Goal: Information Seeking & Learning: Learn about a topic

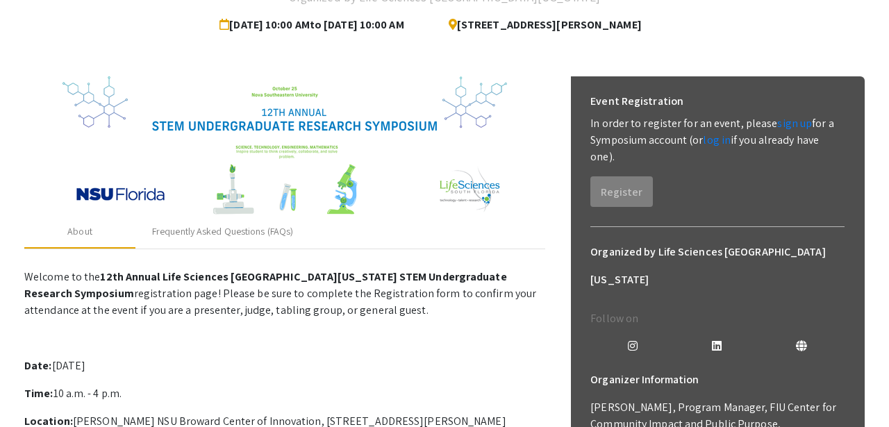
scroll to position [128, 0]
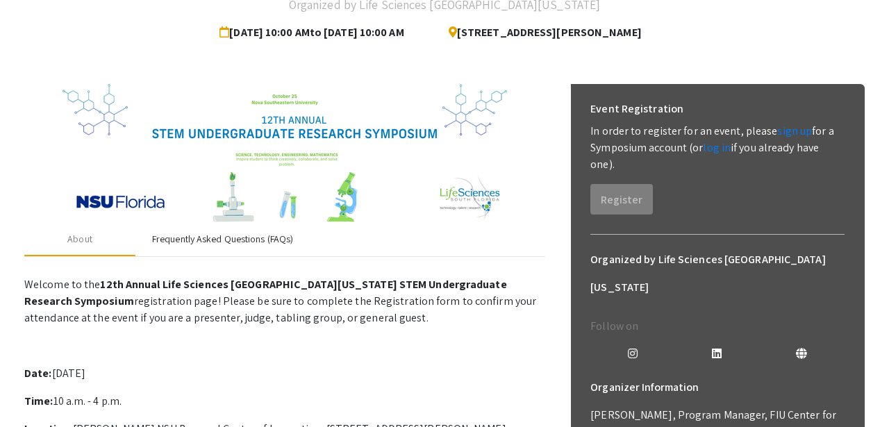
click at [219, 242] on div "Frequently Asked Questions (FAQs)" at bounding box center [222, 239] width 141 height 15
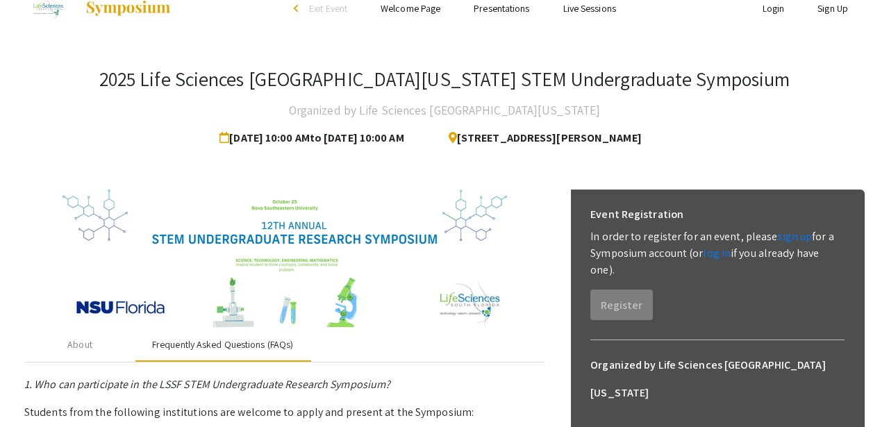
scroll to position [22, 0]
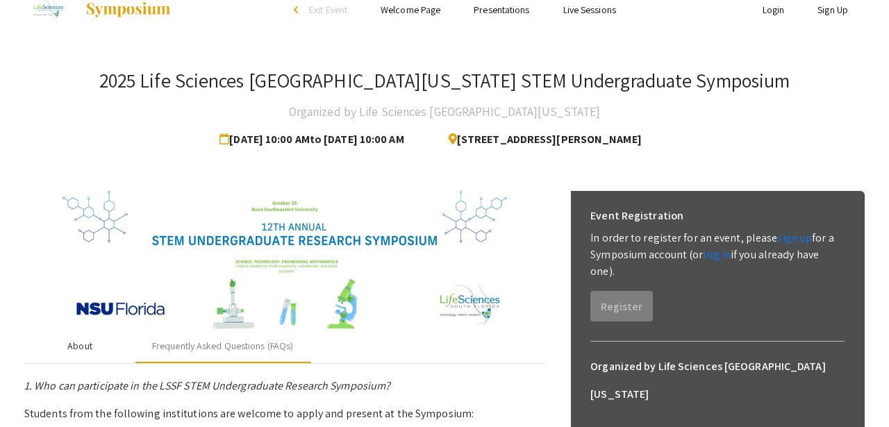
click at [92, 351] on div "About" at bounding box center [79, 346] width 111 height 33
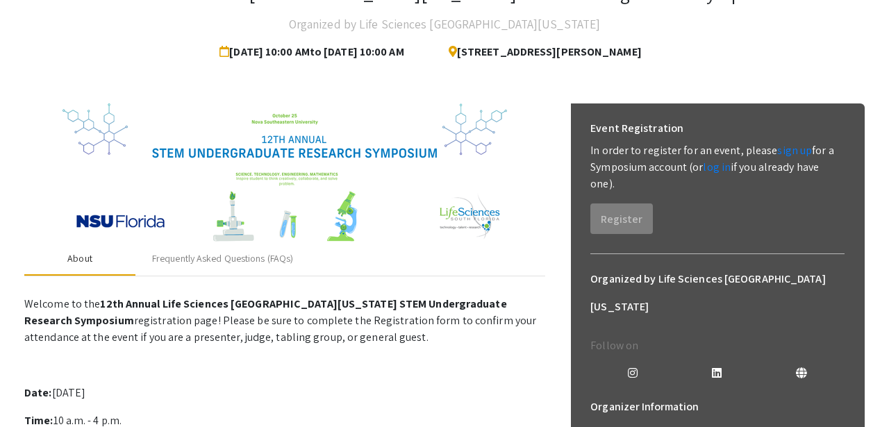
scroll to position [0, 0]
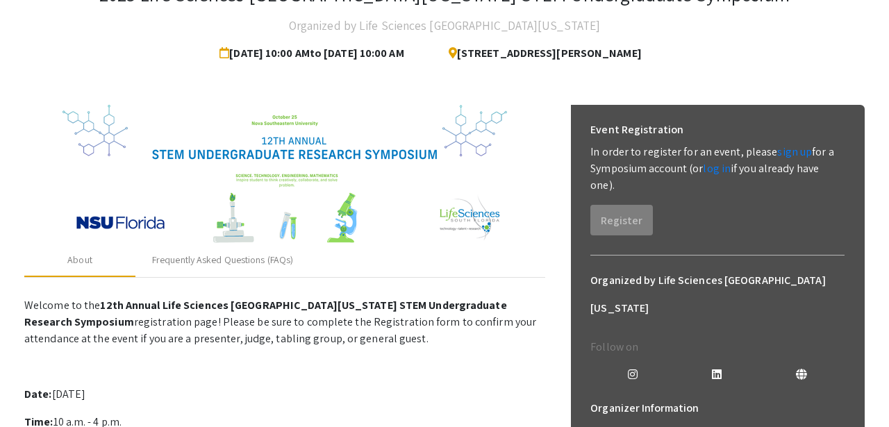
scroll to position [105, 0]
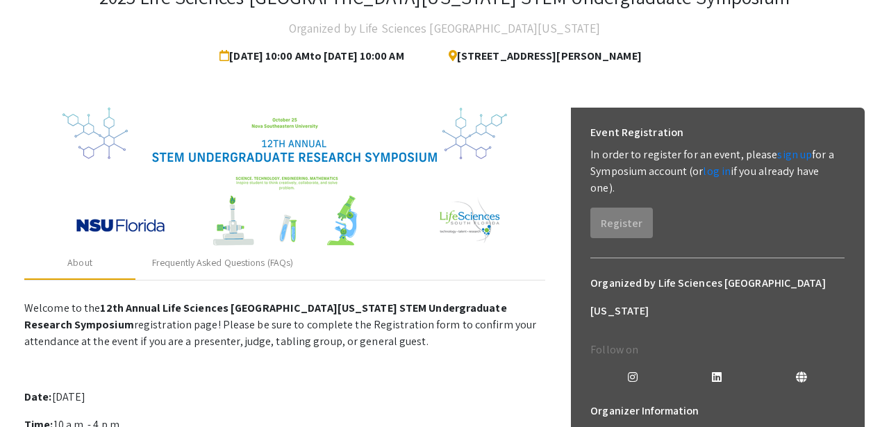
drag, startPoint x: 454, startPoint y: 54, endPoint x: 665, endPoint y: 51, distance: 211.1
click at [641, 51] on span "[STREET_ADDRESS][PERSON_NAME]" at bounding box center [539, 56] width 204 height 28
copy span "[STREET_ADDRESS][PERSON_NAME]"
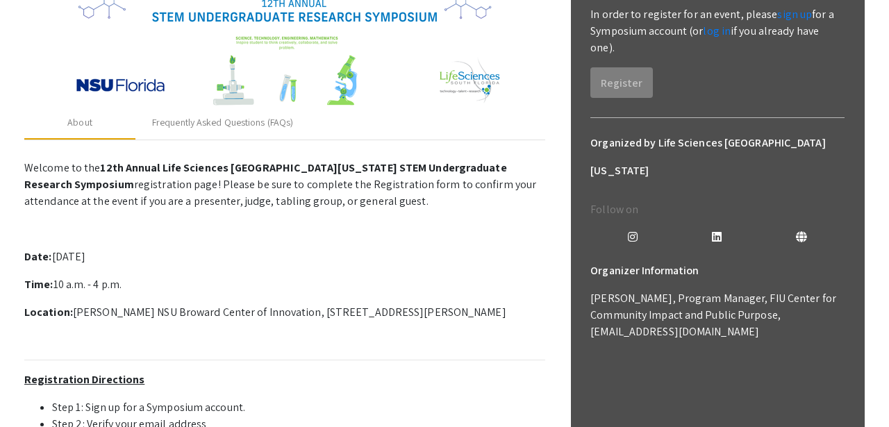
scroll to position [241, 0]
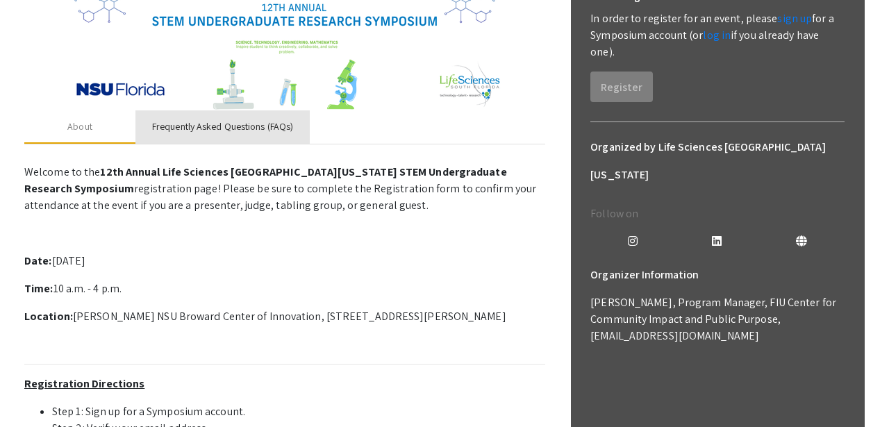
click at [258, 128] on div "Frequently Asked Questions (FAQs)" at bounding box center [222, 126] width 141 height 15
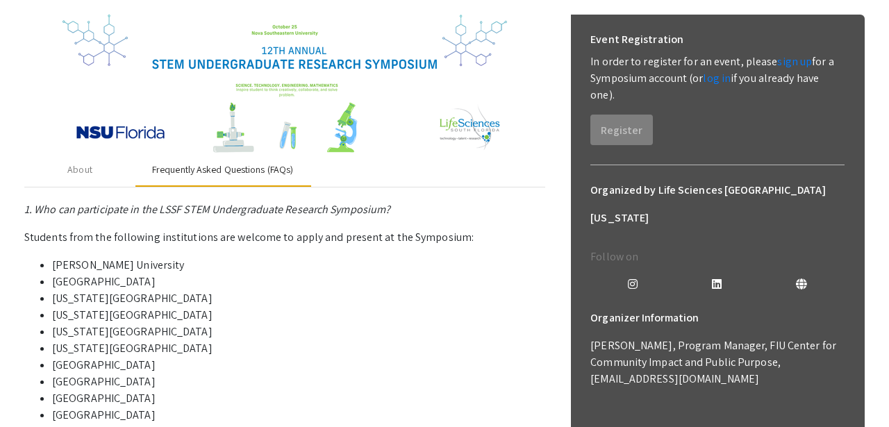
scroll to position [184, 0]
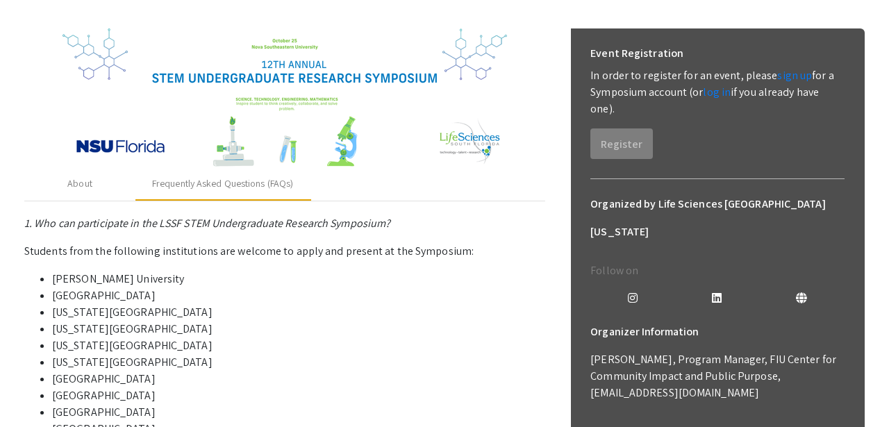
click at [89, 199] on div "About" at bounding box center [79, 183] width 111 height 33
